Goal: Information Seeking & Learning: Learn about a topic

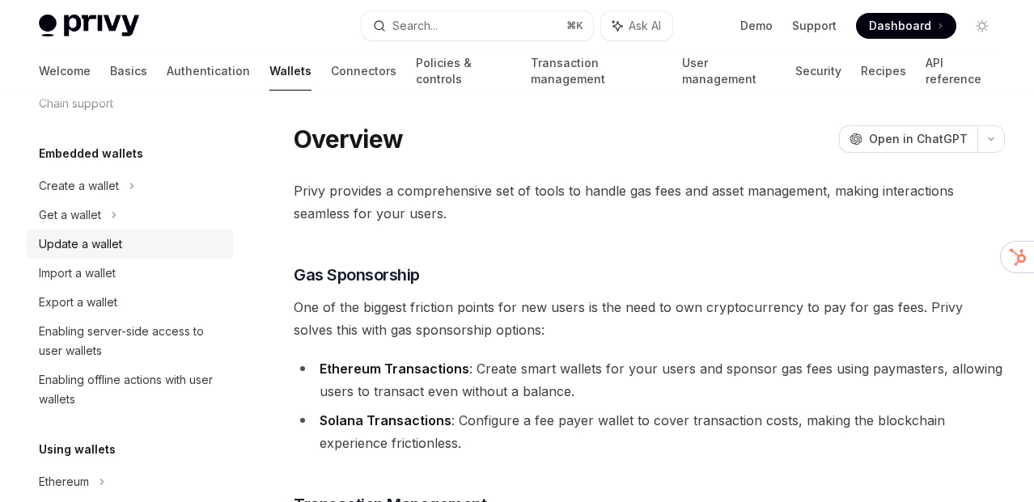
scroll to position [66, 0]
click at [145, 171] on div "Create a wallet" at bounding box center [129, 184] width 207 height 29
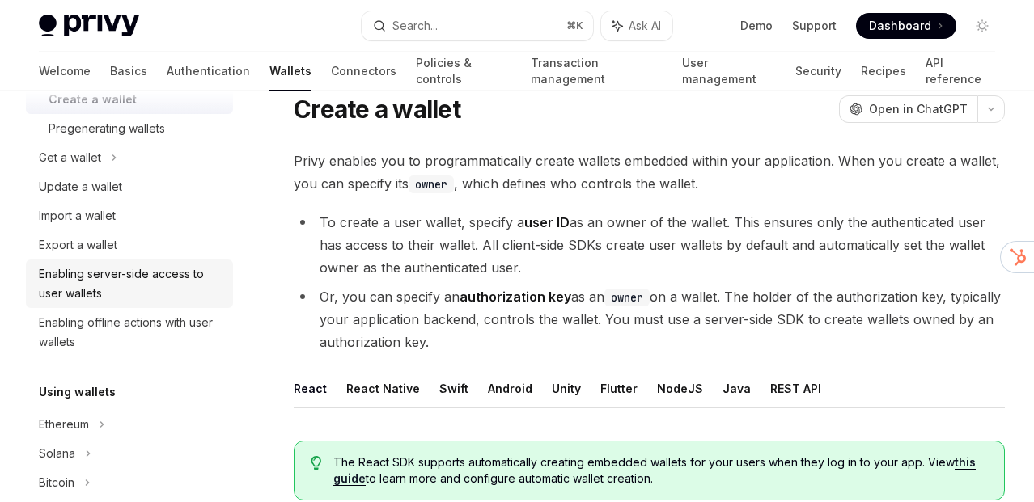
scroll to position [184, 0]
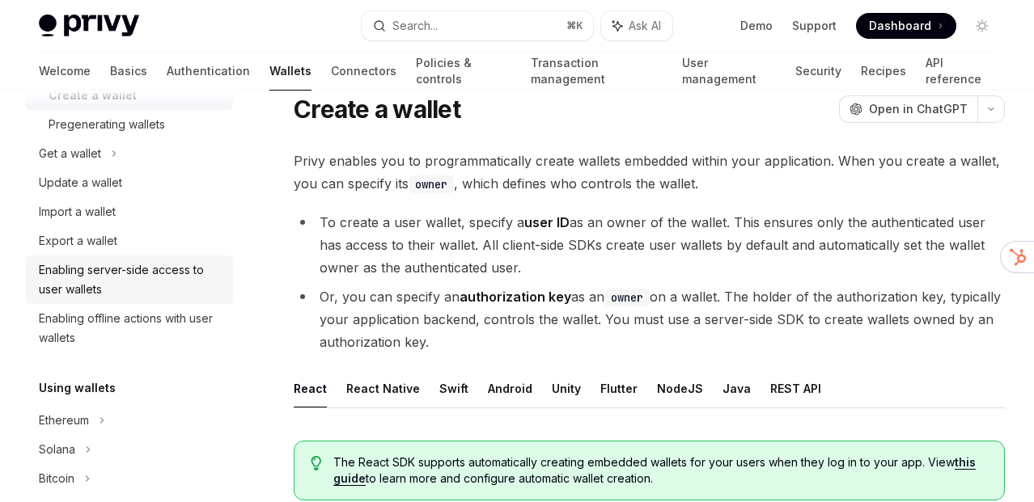
click at [161, 279] on div "Enabling server-side access to user wallets" at bounding box center [131, 279] width 184 height 39
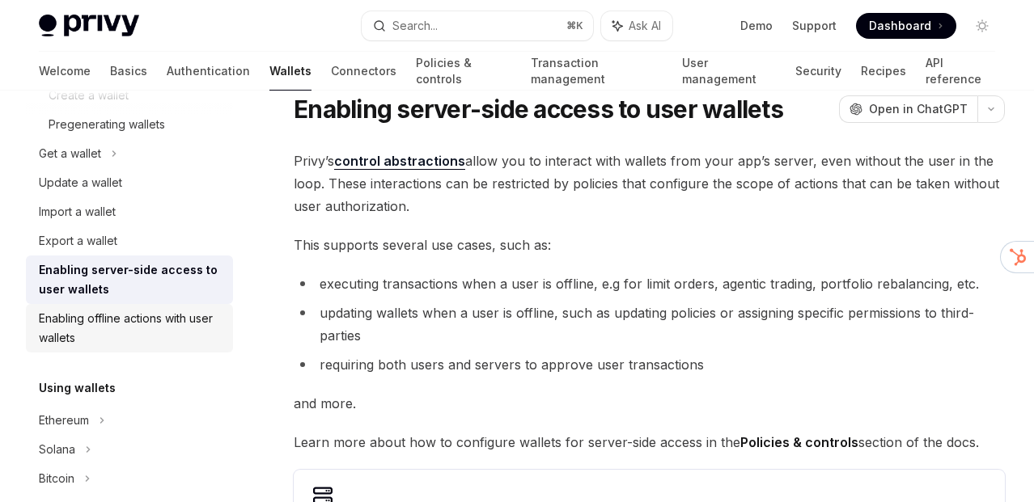
click at [159, 320] on div "Enabling offline actions with user wallets" at bounding box center [131, 328] width 184 height 39
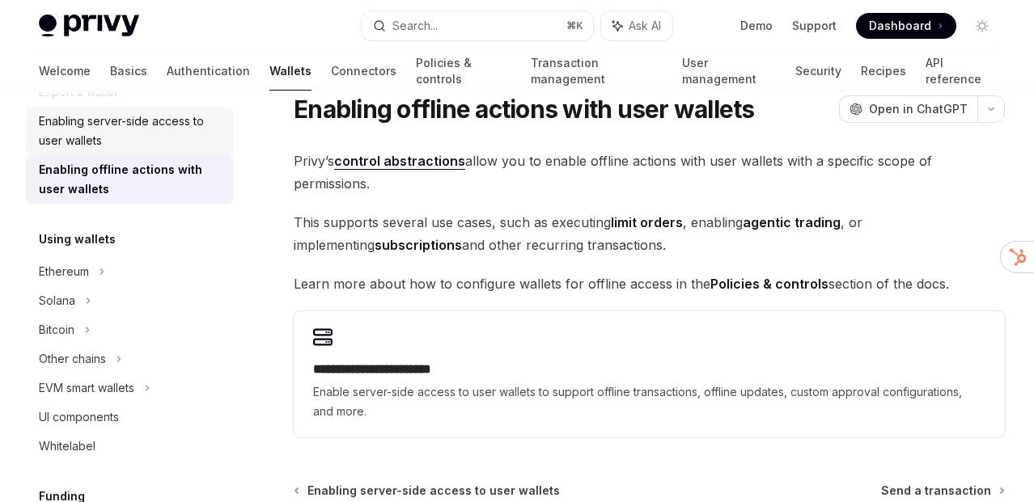
scroll to position [335, 0]
click at [156, 133] on div "Enabling server-side access to user wallets" at bounding box center [131, 129] width 184 height 39
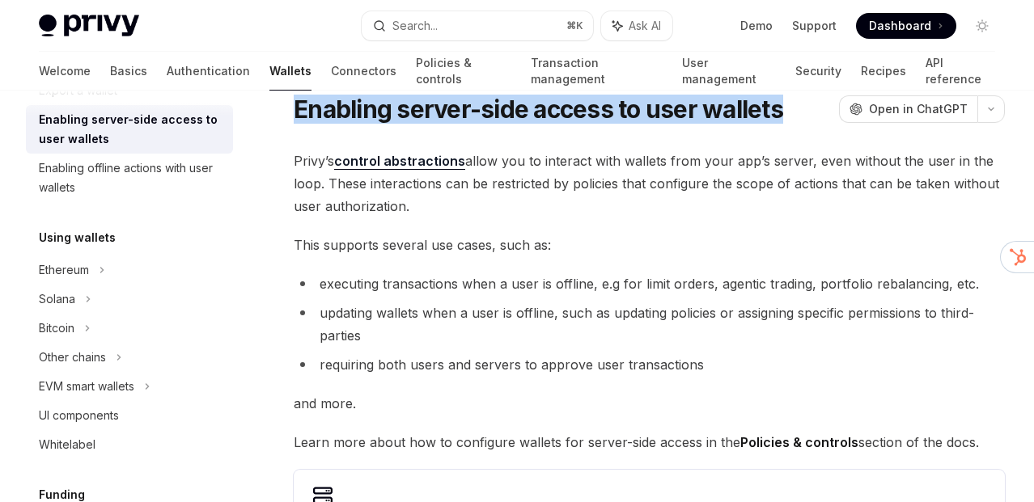
drag, startPoint x: 316, startPoint y: 104, endPoint x: 803, endPoint y: 112, distance: 487.1
click at [803, 112] on div "Enabling server-side access to user wallets OpenAI Open in ChatGPT" at bounding box center [649, 109] width 711 height 29
copy h1 "Enabling server-side access to user wallets"
click at [120, 175] on div "Enabling offline actions with user wallets" at bounding box center [131, 178] width 184 height 39
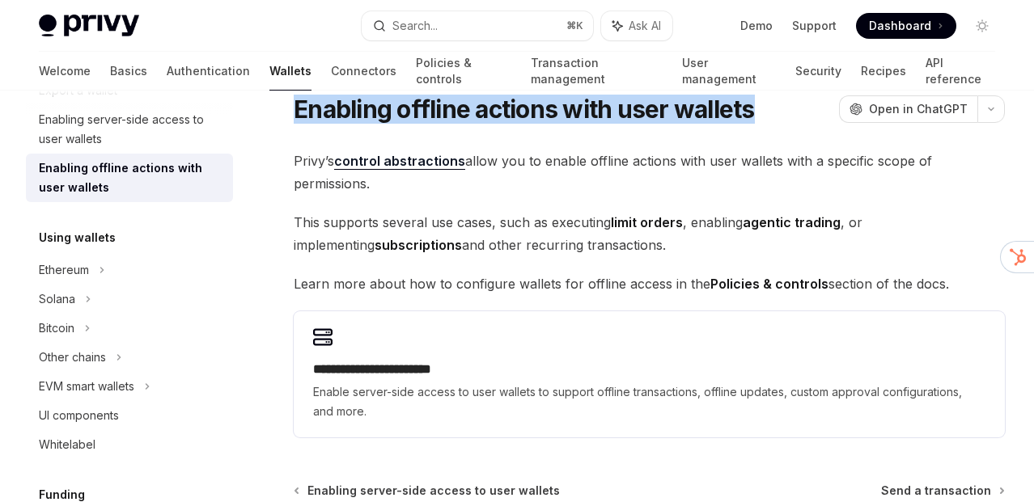
drag, startPoint x: 286, startPoint y: 109, endPoint x: 757, endPoint y: 111, distance: 471.6
click at [757, 111] on div "**********" at bounding box center [497, 373] width 1021 height 609
copy h1 "Enabling offline actions with user wallets"
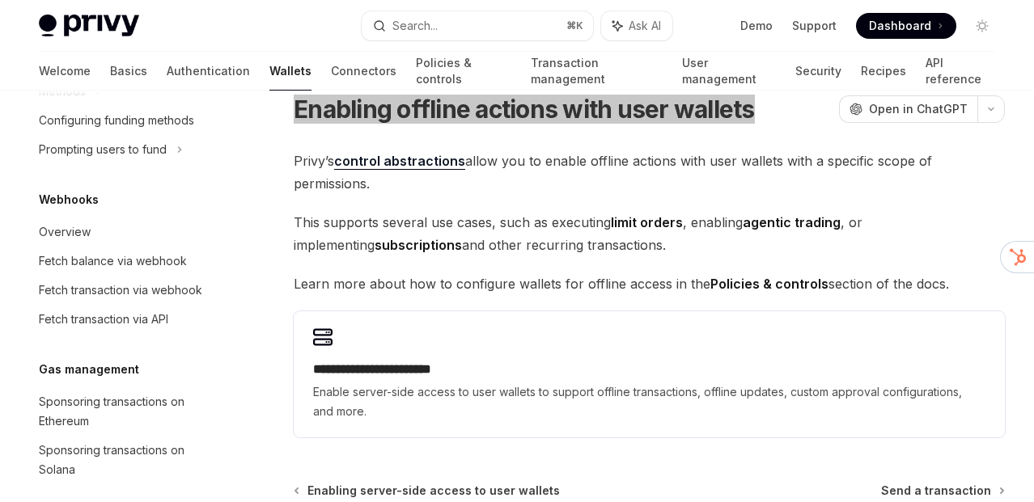
scroll to position [879, 0]
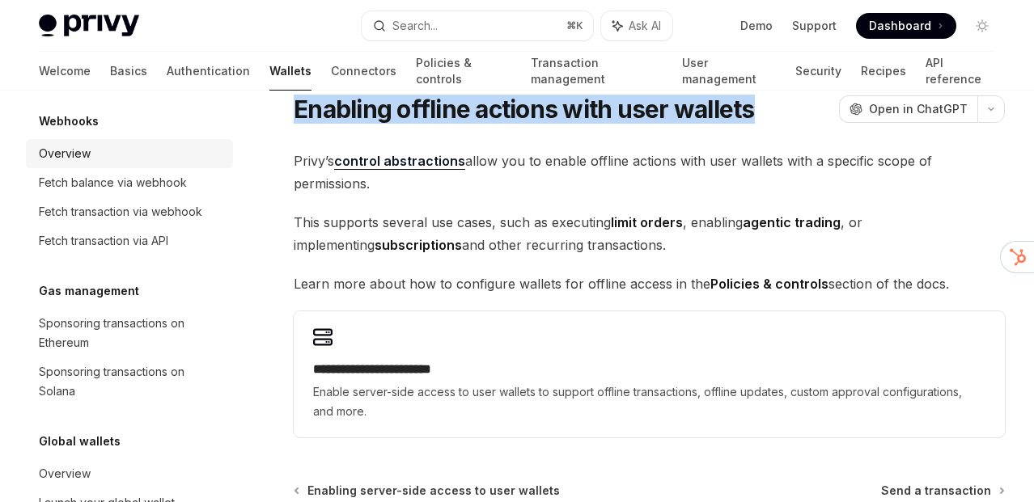
click at [104, 149] on div "Overview" at bounding box center [131, 153] width 184 height 19
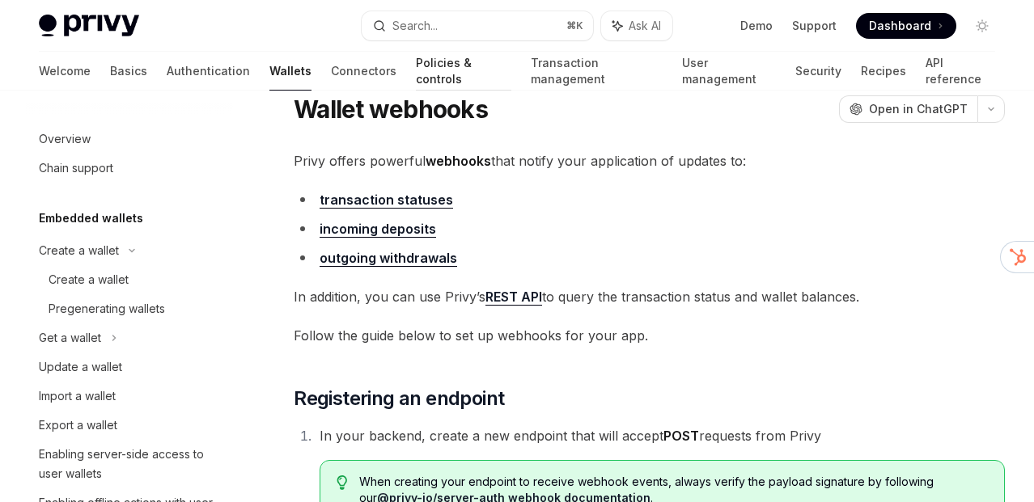
click at [416, 66] on link "Policies & controls" at bounding box center [463, 71] width 95 height 39
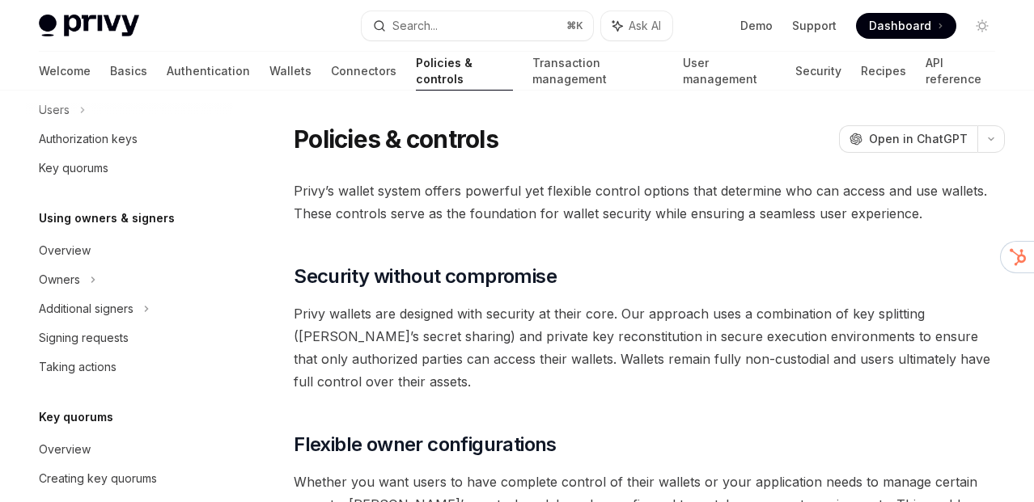
scroll to position [637, 0]
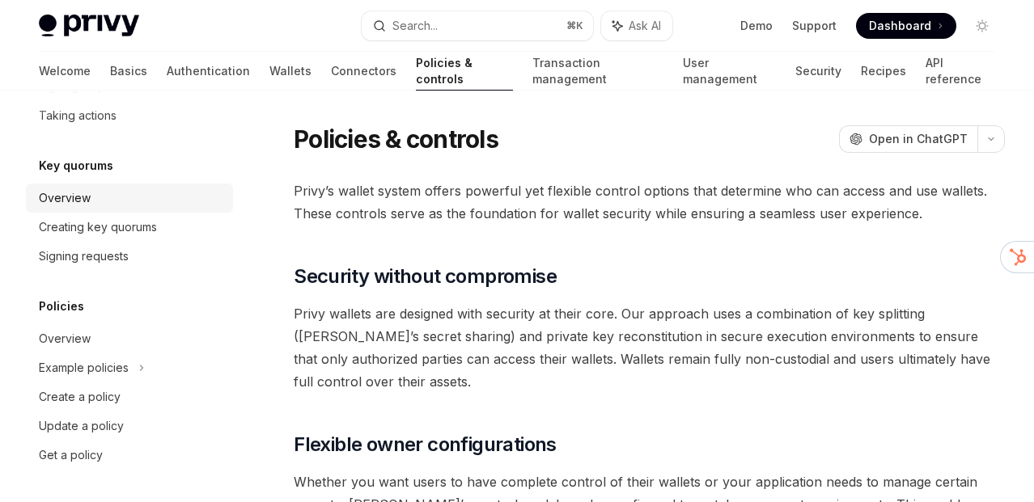
click at [138, 196] on div "Overview" at bounding box center [131, 197] width 184 height 19
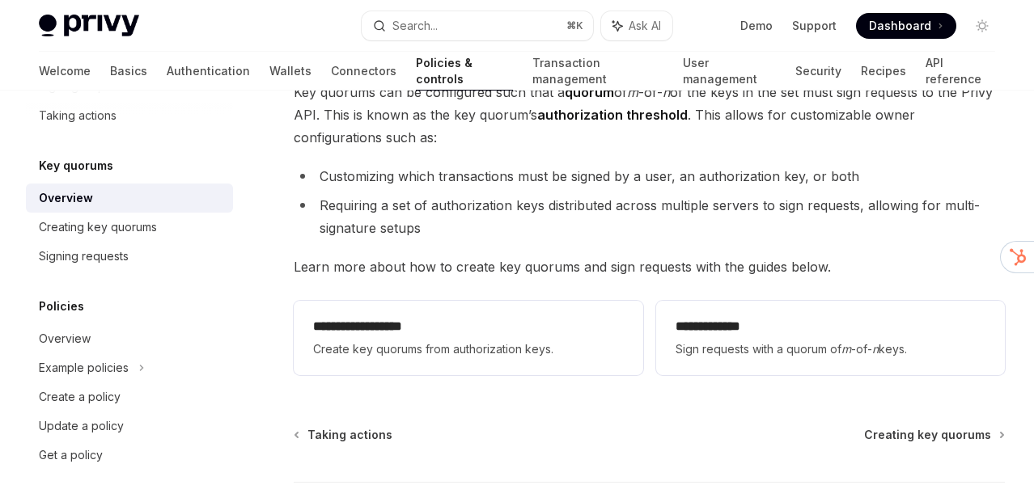
scroll to position [303, 0]
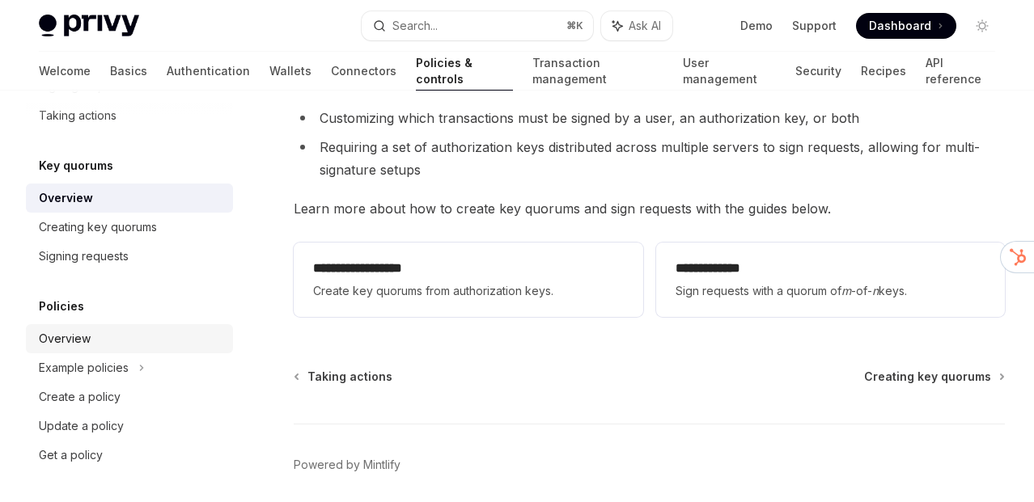
click at [89, 341] on div "Overview" at bounding box center [65, 338] width 52 height 19
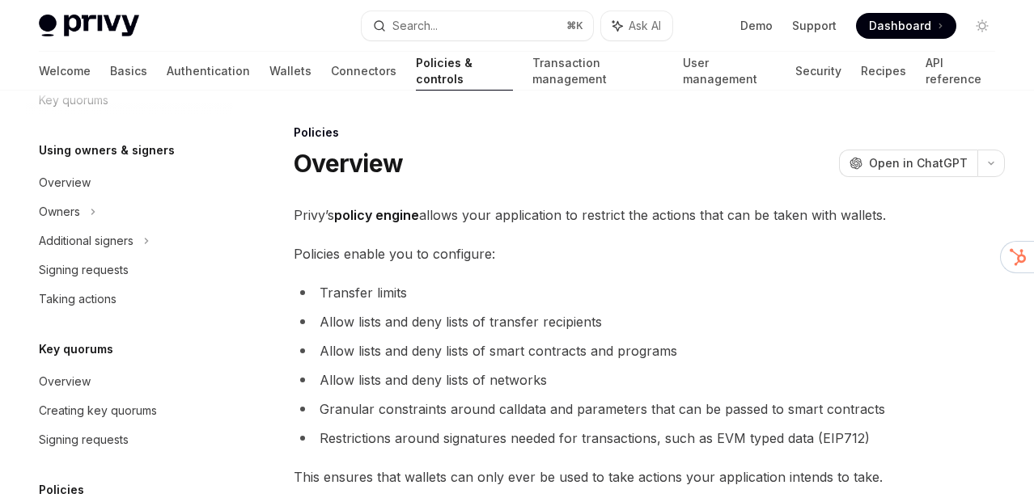
scroll to position [637, 0]
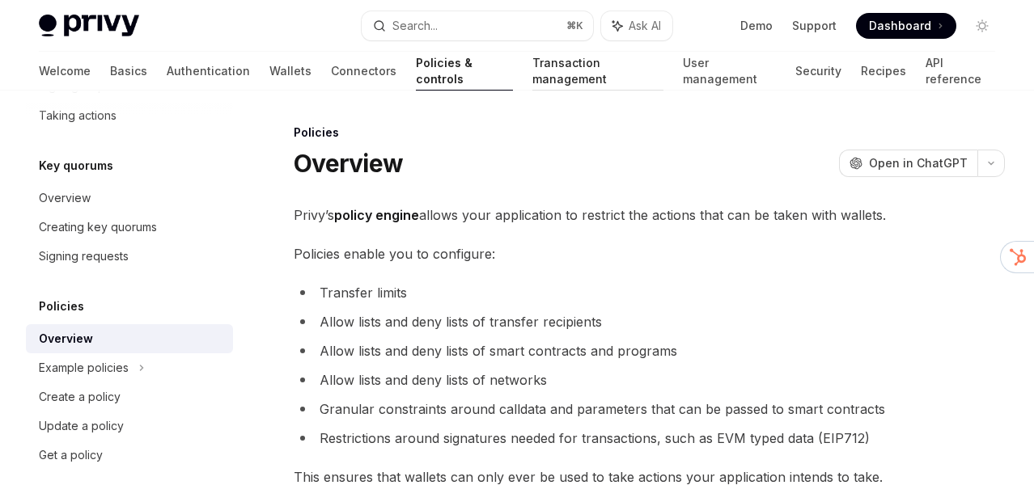
click at [532, 72] on link "Transaction management" at bounding box center [597, 71] width 131 height 39
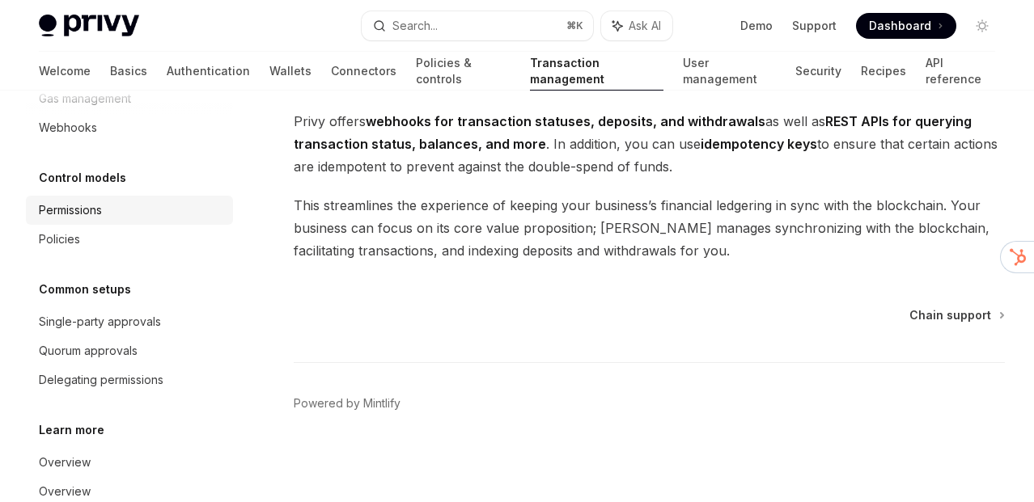
scroll to position [210, 0]
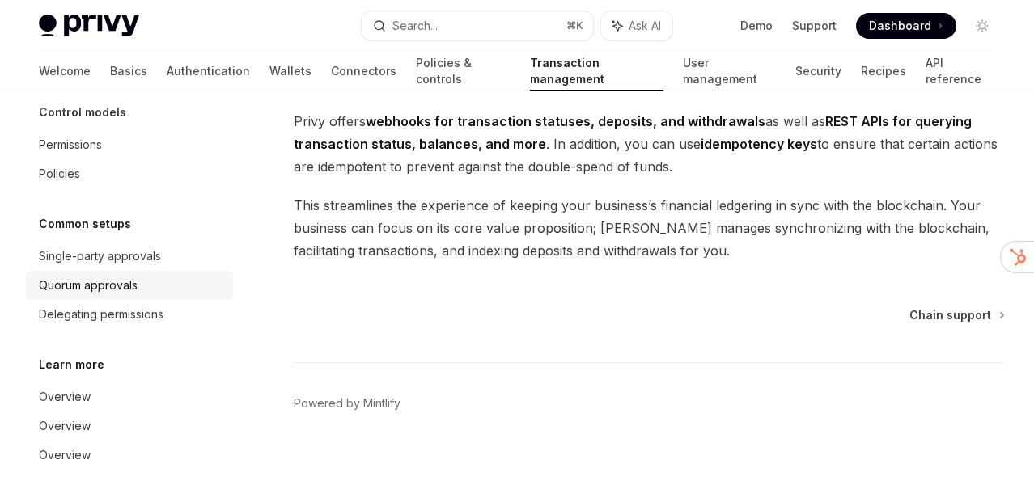
click at [128, 282] on div "Quorum approvals" at bounding box center [88, 285] width 99 height 19
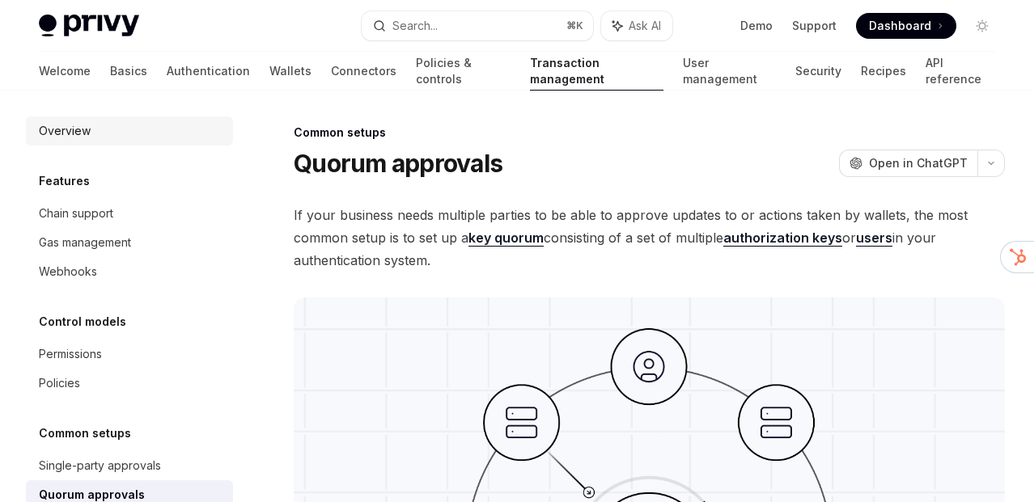
click at [155, 131] on div "Overview" at bounding box center [131, 130] width 184 height 19
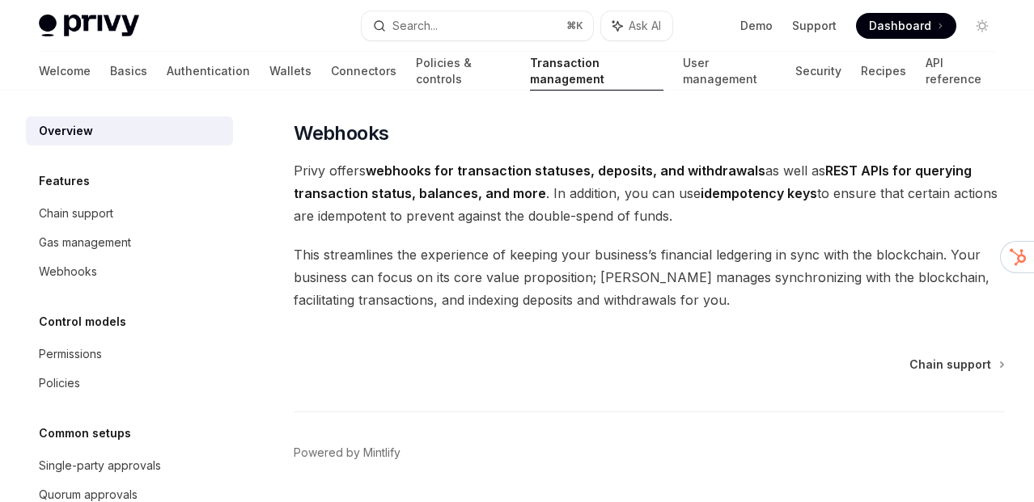
scroll to position [1500, 0]
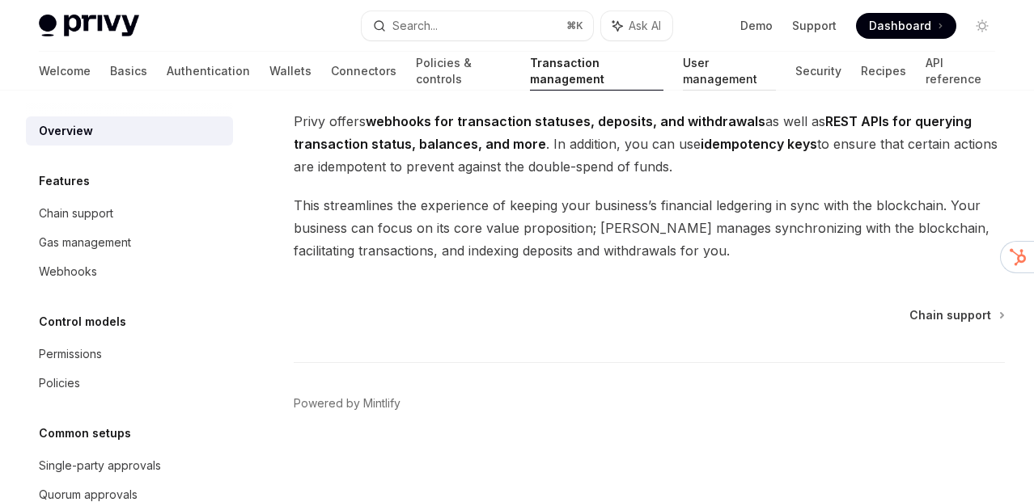
click at [683, 84] on link "User management" at bounding box center [730, 71] width 94 height 39
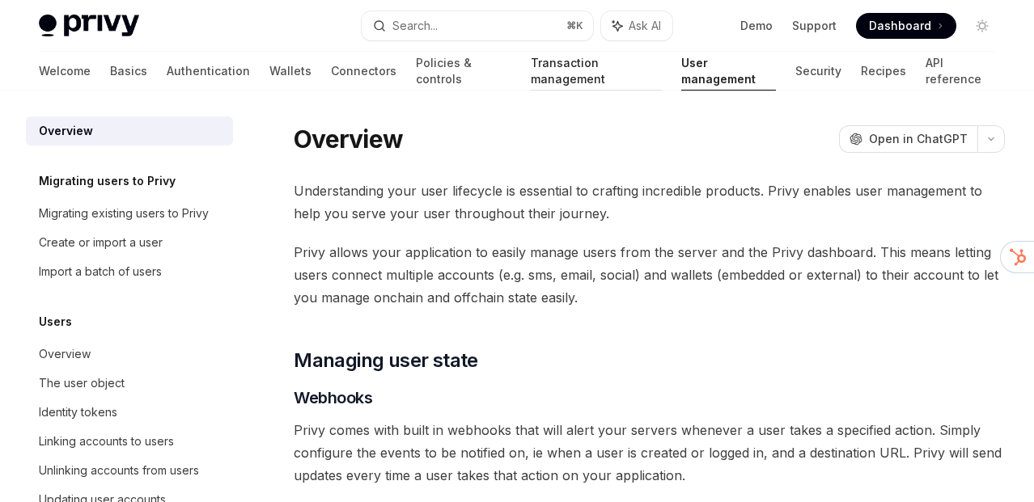
click at [531, 86] on link "Transaction management" at bounding box center [597, 71] width 132 height 39
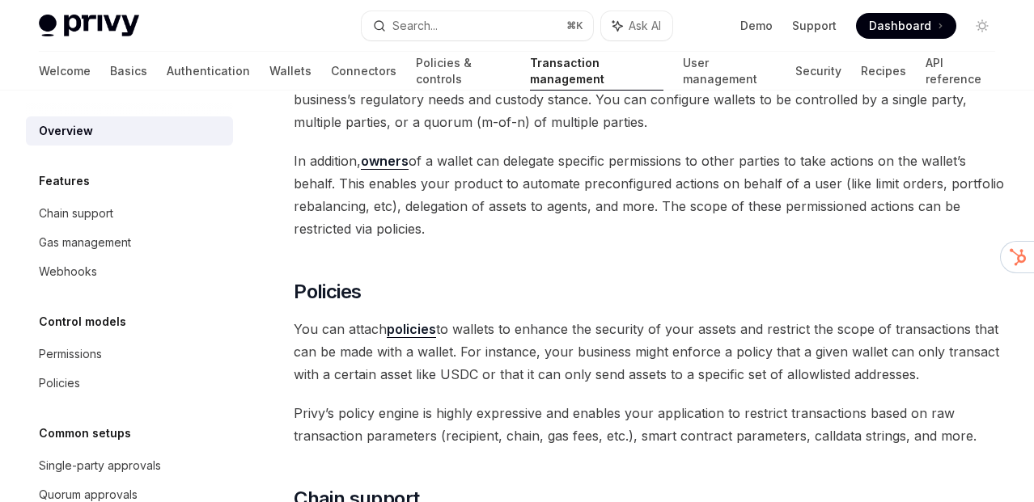
scroll to position [239, 0]
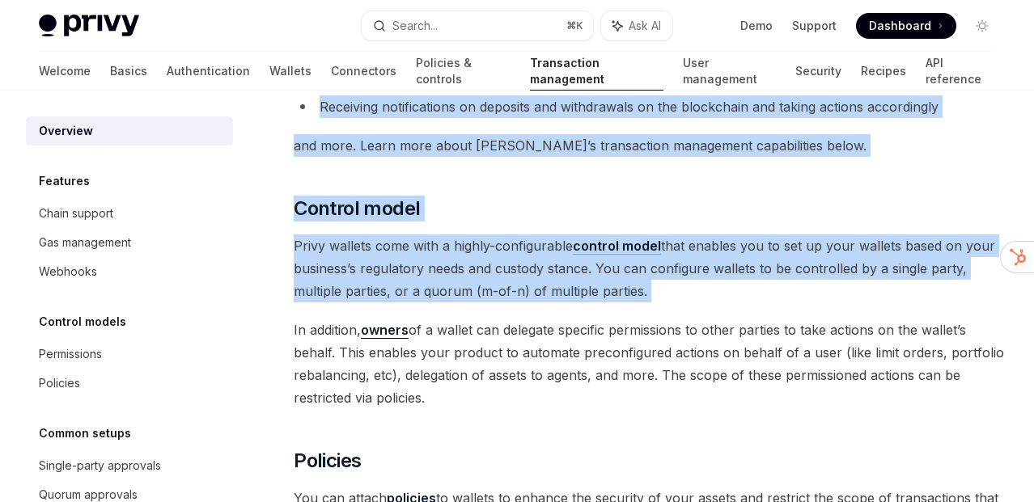
drag, startPoint x: 290, startPoint y: 190, endPoint x: 508, endPoint y: 307, distance: 246.8
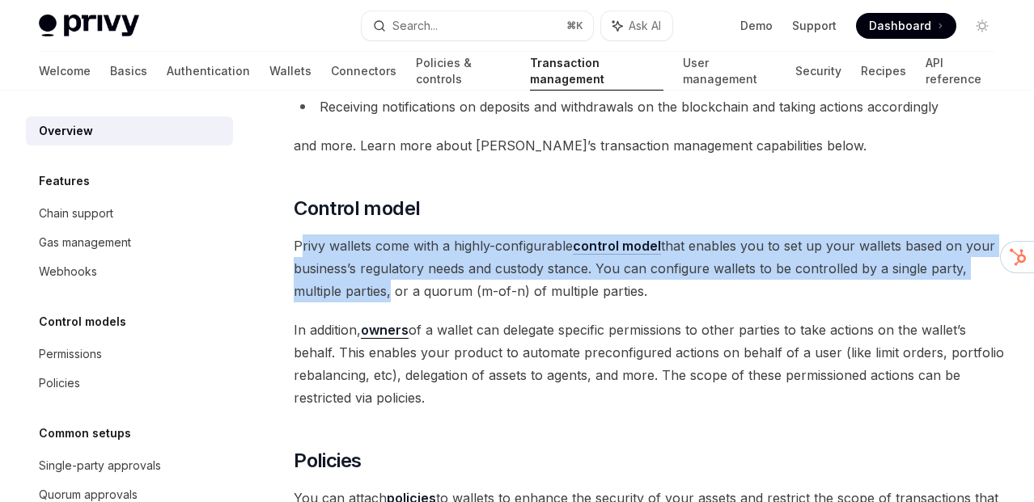
drag, startPoint x: 303, startPoint y: 248, endPoint x: 388, endPoint y: 299, distance: 99.5
click at [388, 299] on span "Privy wallets come with a highly-configurable control model that enables you to…" at bounding box center [649, 269] width 711 height 68
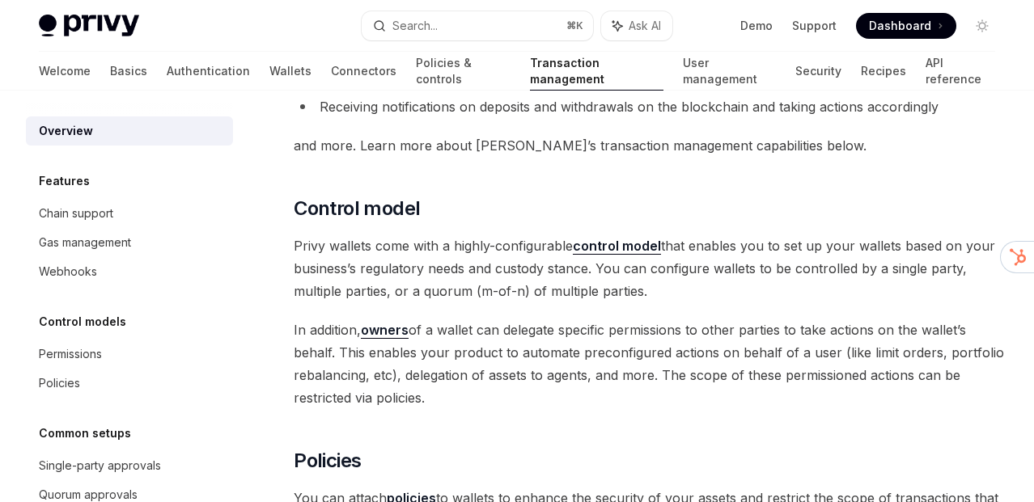
drag, startPoint x: 292, startPoint y: 240, endPoint x: 463, endPoint y: 390, distance: 227.0
copy div "Privy wallets come with a highly-configurable control model that enables you to…"
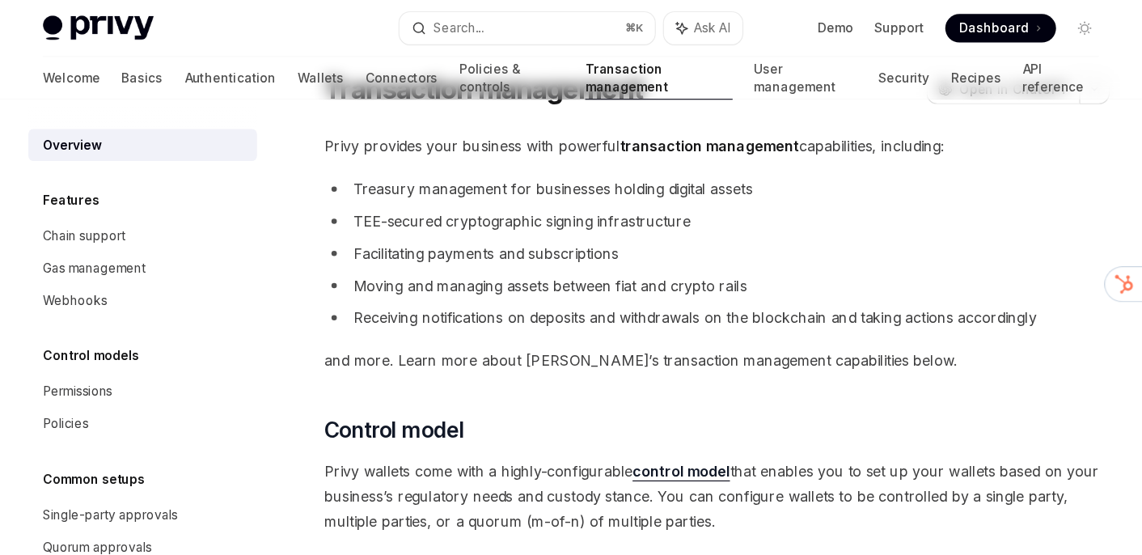
scroll to position [0, 0]
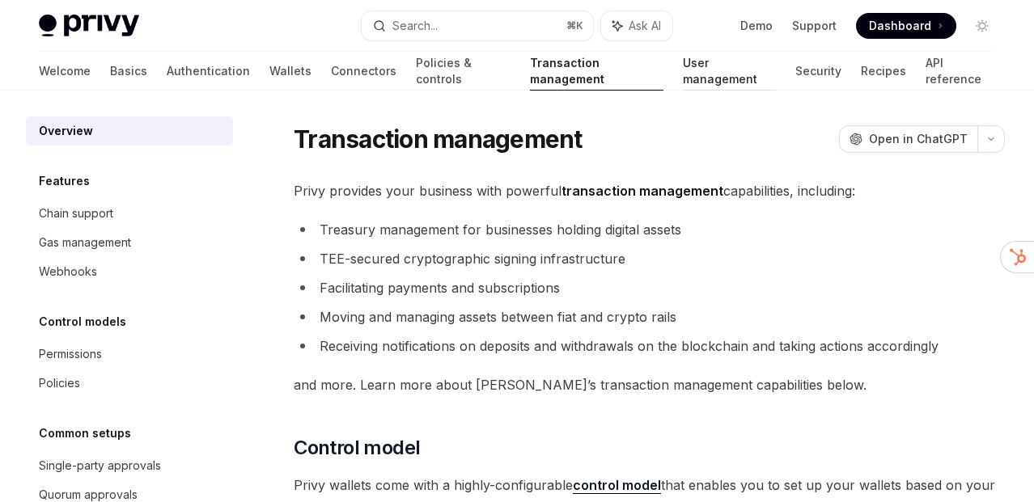
click at [683, 64] on link "User management" at bounding box center [730, 71] width 94 height 39
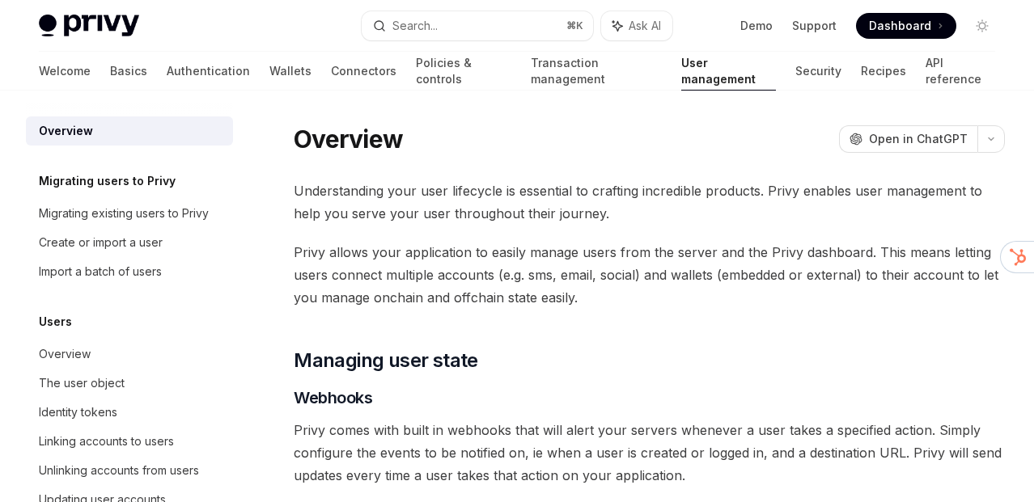
type textarea "*"
